Goal: Information Seeking & Learning: Learn about a topic

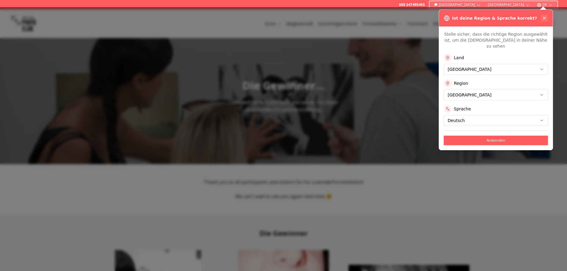
click at [545, 18] on icon at bounding box center [544, 18] width 5 height 5
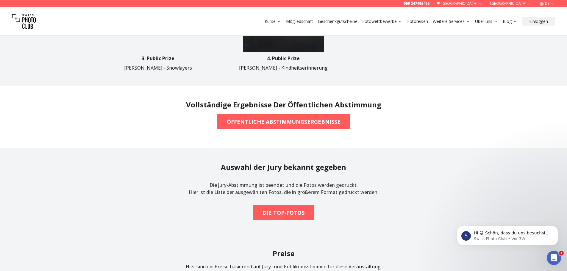
scroll to position [387, 0]
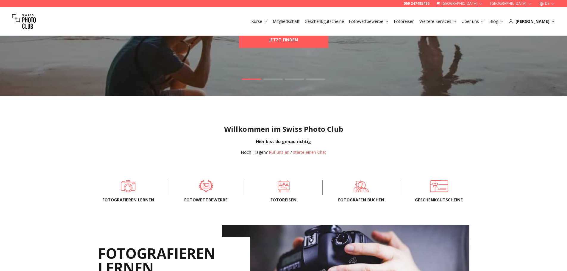
scroll to position [89, 0]
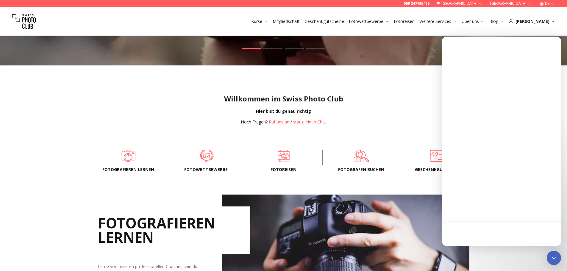
click at [210, 158] on span at bounding box center [206, 156] width 59 height 18
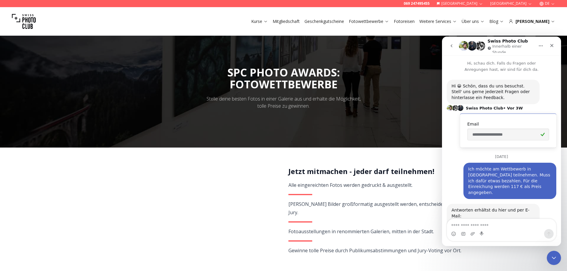
scroll to position [39, 0]
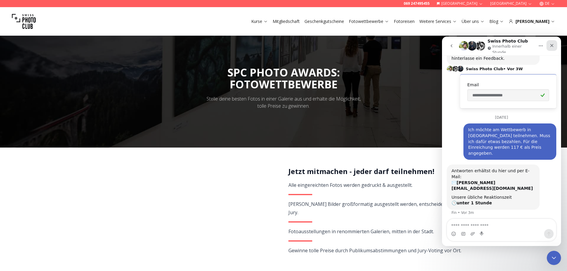
click at [555, 44] on div "Schließen" at bounding box center [551, 45] width 11 height 11
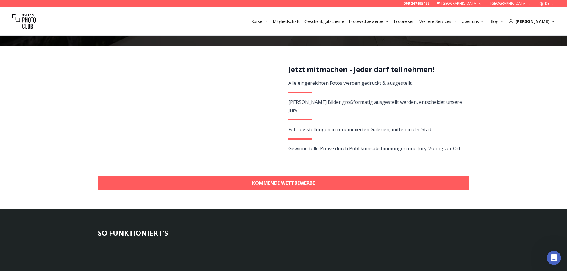
scroll to position [149, 0]
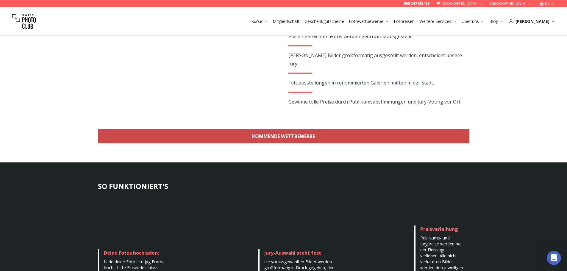
click at [292, 136] on link "KOMMENDE WETTBEWERBE" at bounding box center [283, 136] width 371 height 14
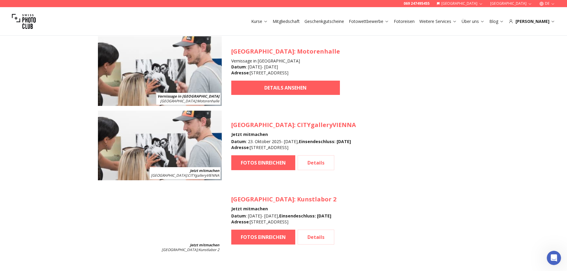
scroll to position [649, 0]
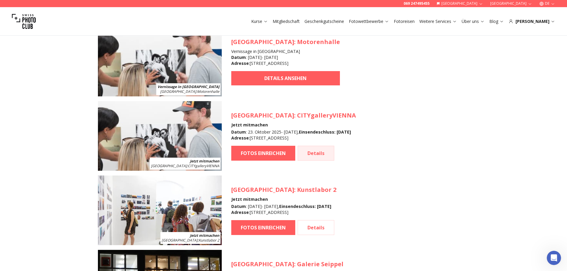
click at [323, 154] on link "Details" at bounding box center [316, 153] width 37 height 15
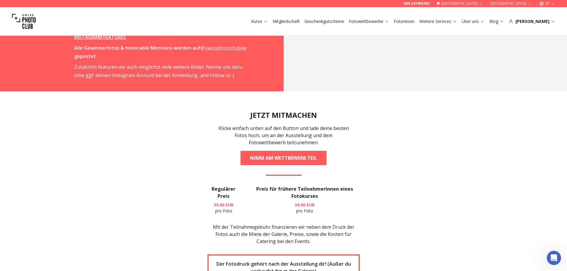
scroll to position [982, 0]
